Goal: Unclear

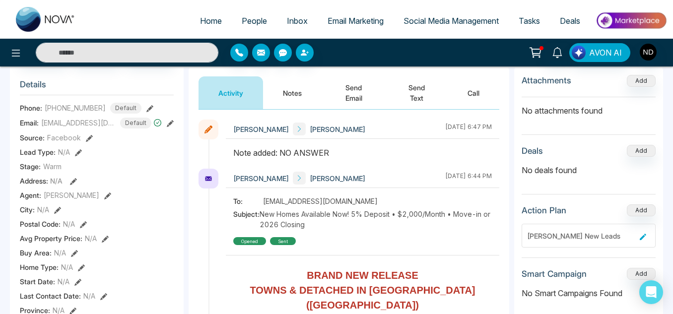
scroll to position [153, 0]
